Goal: Transaction & Acquisition: Purchase product/service

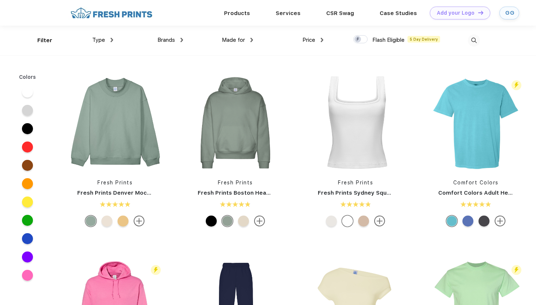
click at [103, 39] on span "Type" at bounding box center [98, 40] width 13 height 7
click at [111, 39] on img at bounding box center [112, 40] width 3 height 4
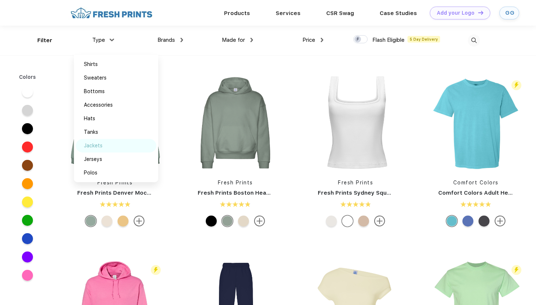
click at [103, 140] on div "Jackets" at bounding box center [116, 146] width 81 height 14
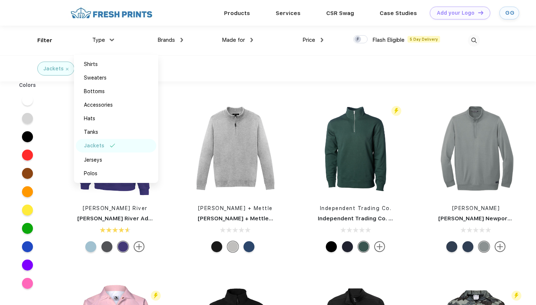
click at [323, 81] on div "Jackets" at bounding box center [268, 68] width 536 height 26
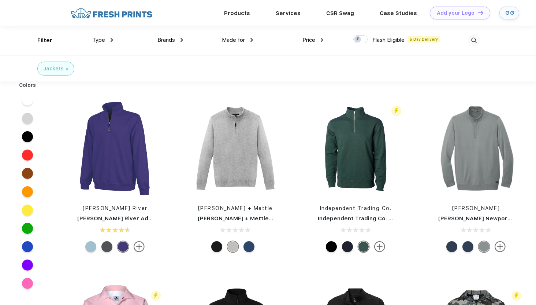
click at [317, 43] on div "Price" at bounding box center [313, 40] width 21 height 8
click at [302, 59] on div "$" at bounding box center [326, 65] width 81 height 14
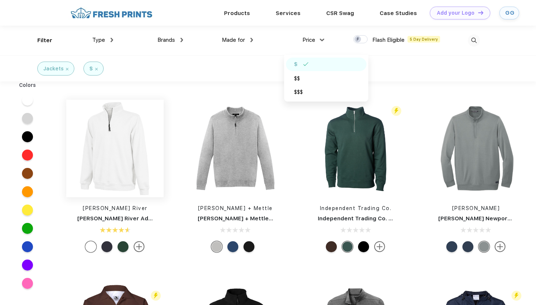
click at [145, 137] on img at bounding box center [114, 148] width 97 height 97
